Goal: Task Accomplishment & Management: Use online tool/utility

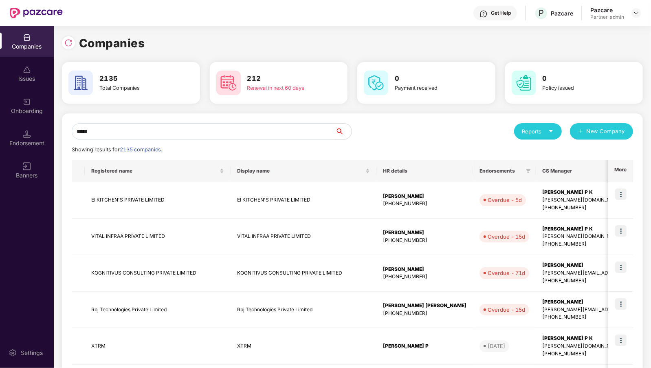
click at [634, 20] on div "Get Help P Pazcare Pazcare Partner_admin" at bounding box center [352, 13] width 579 height 26
click at [639, 15] on img at bounding box center [637, 13] width 7 height 7
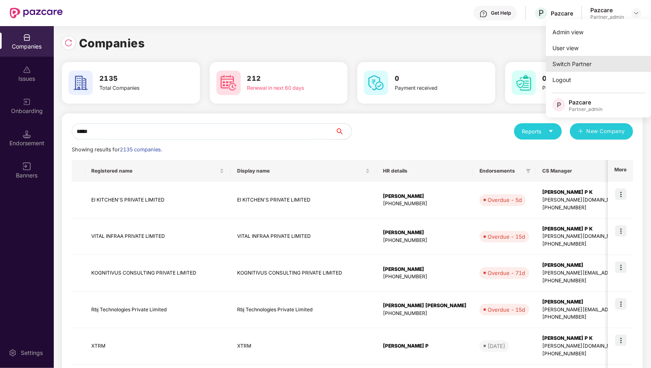
click at [569, 60] on div "Switch Partner" at bounding box center [599, 64] width 106 height 16
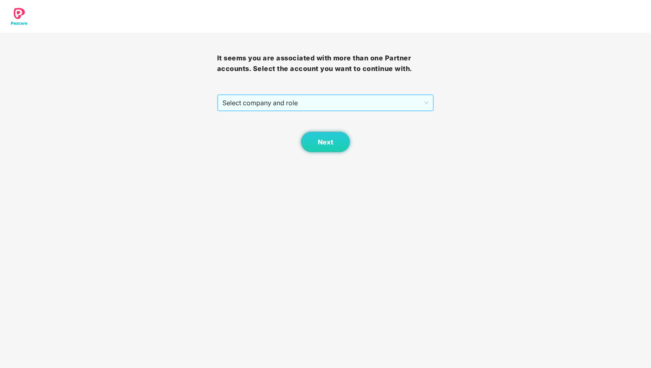
click at [316, 104] on span "Select company and role" at bounding box center [326, 102] width 207 height 15
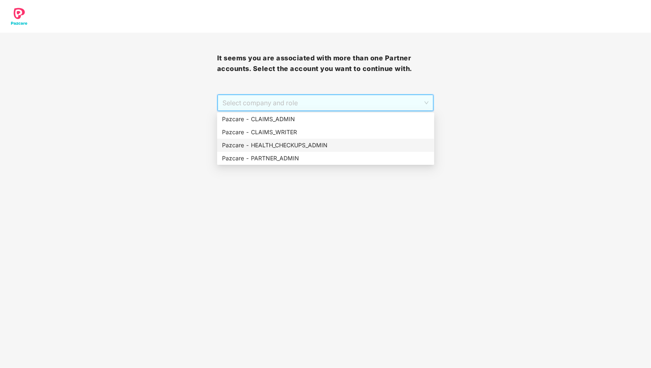
click at [276, 143] on div "Pazcare - HEALTH_CHECKUPS_ADMIN" at bounding box center [326, 145] width 208 height 9
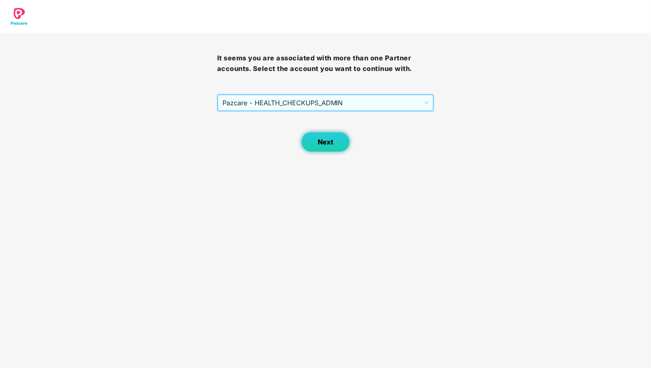
click at [340, 149] on button "Next" at bounding box center [325, 142] width 49 height 20
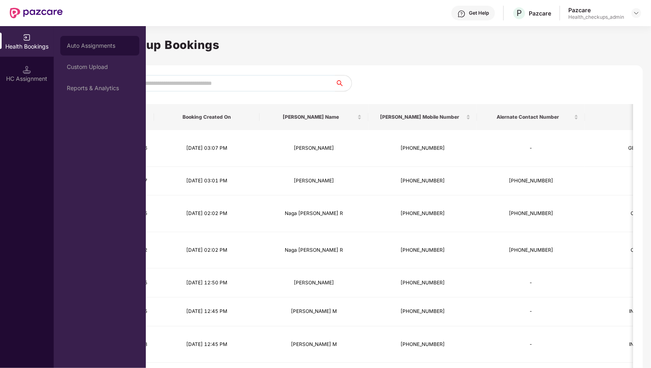
click at [108, 41] on div "Auto Assignments" at bounding box center [99, 46] width 79 height 20
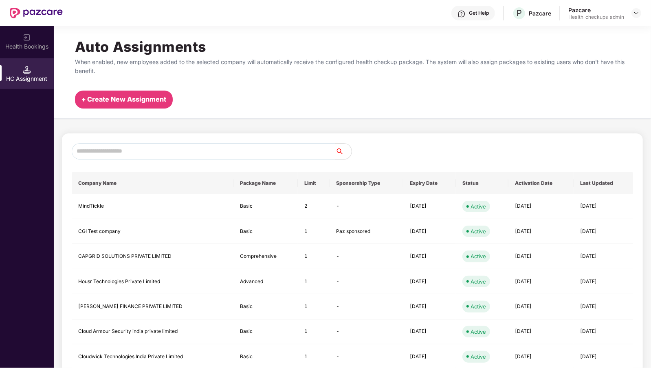
click at [150, 106] on div "+ Create New Assignment" at bounding box center [124, 100] width 98 height 18
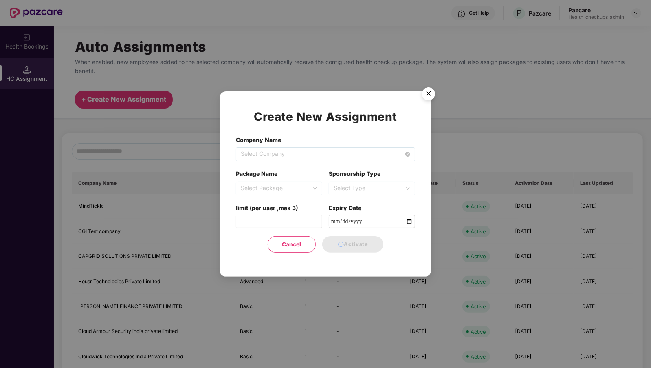
click at [256, 149] on span "Select Company" at bounding box center [326, 154] width 170 height 13
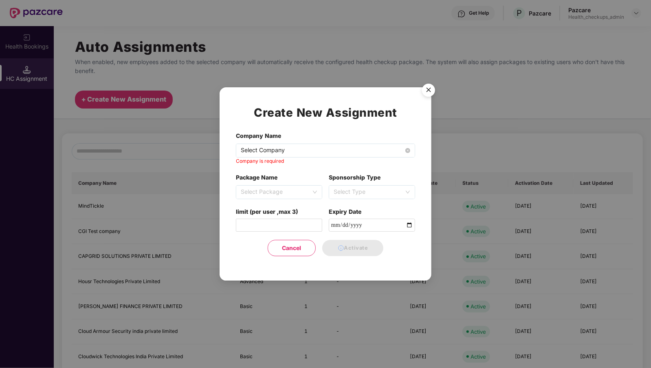
click at [305, 148] on span "Select Company" at bounding box center [326, 150] width 170 height 13
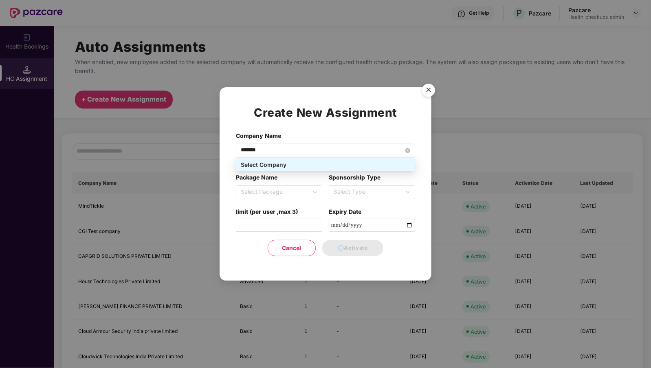
type input "********"
click at [259, 192] on span "Select Package" at bounding box center [279, 191] width 77 height 13
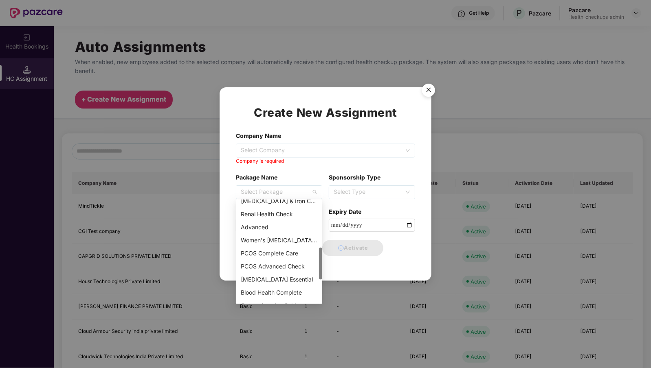
scroll to position [156, 0]
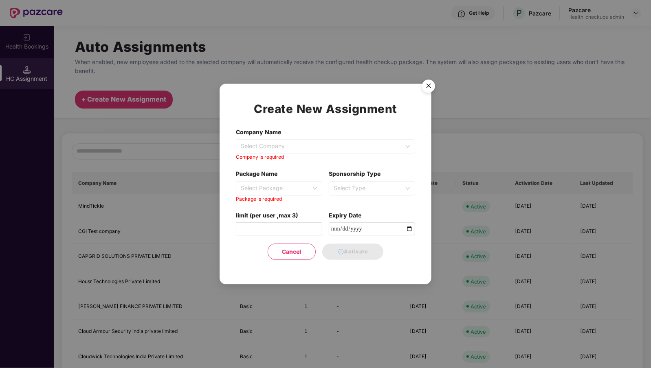
click at [346, 182] on div "Sponsorship Type Select Type" at bounding box center [372, 185] width 86 height 33
click at [346, 190] on span "Select Type" at bounding box center [372, 188] width 77 height 13
click at [347, 161] on div "Create New Assignment Company Name Select Company Company is required Package N…" at bounding box center [325, 180] width 179 height 160
click at [433, 84] on img "Close" at bounding box center [428, 87] width 23 height 23
